Goal: Transaction & Acquisition: Purchase product/service

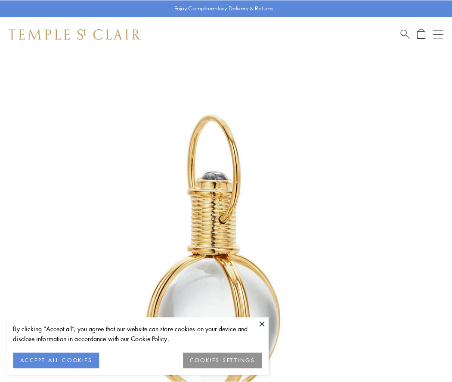
scroll to position [225, 0]
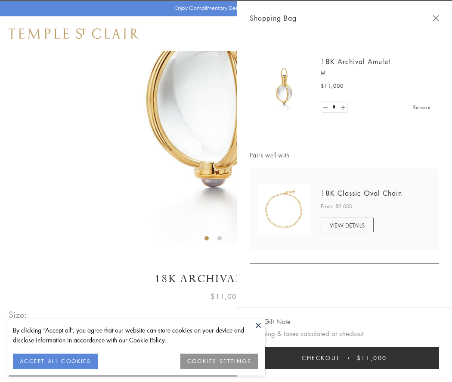
click at [344, 358] on button "Checkout $11,000" at bounding box center [344, 358] width 189 height 22
